Goal: Information Seeking & Learning: Learn about a topic

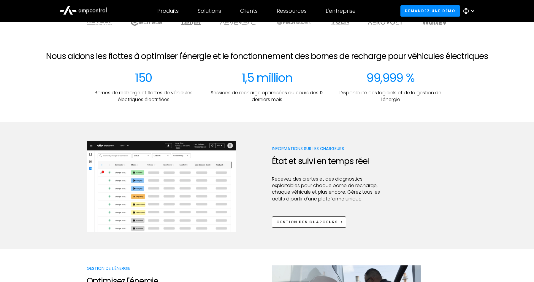
scroll to position [202, 0]
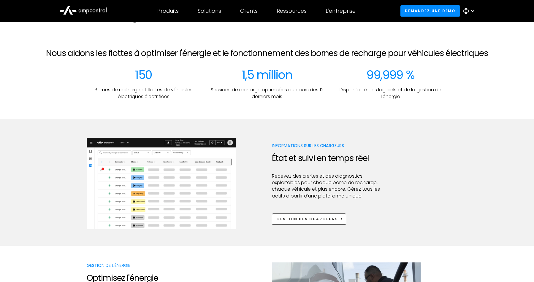
click at [159, 205] on img at bounding box center [161, 183] width 149 height 91
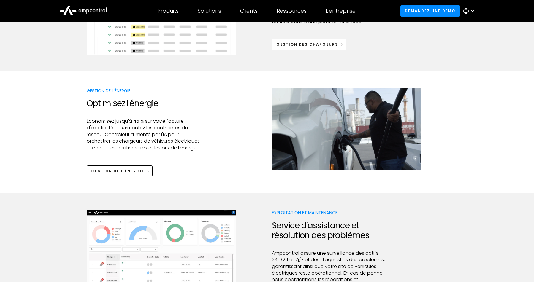
scroll to position [411, 0]
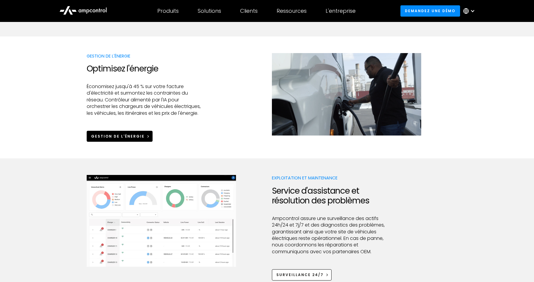
click at [126, 139] on div "Gestion de l'énergie" at bounding box center [117, 136] width 53 height 5
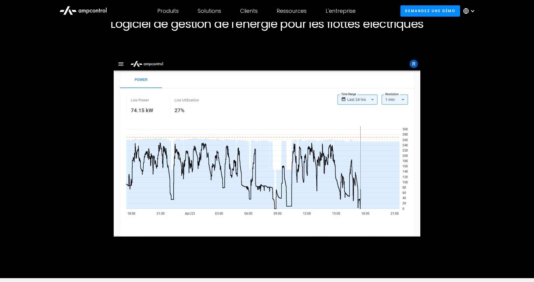
scroll to position [49, 0]
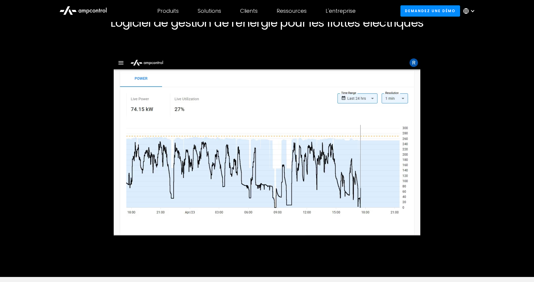
click at [121, 63] on img at bounding box center [267, 146] width 307 height 205
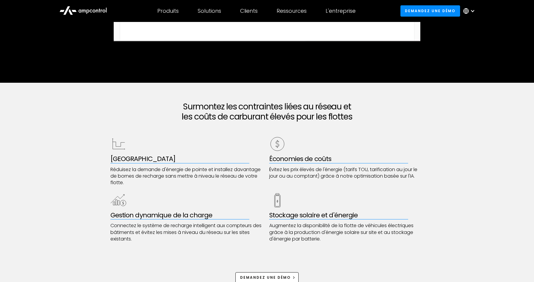
scroll to position [244, 0]
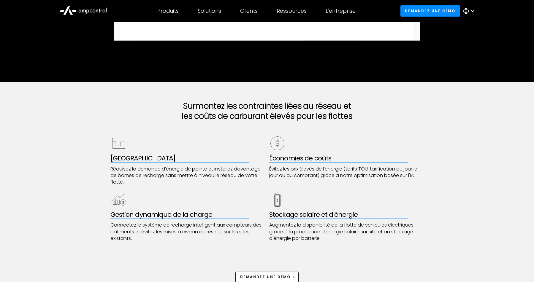
click at [118, 147] on img at bounding box center [118, 143] width 16 height 16
